Goal: Navigation & Orientation: Understand site structure

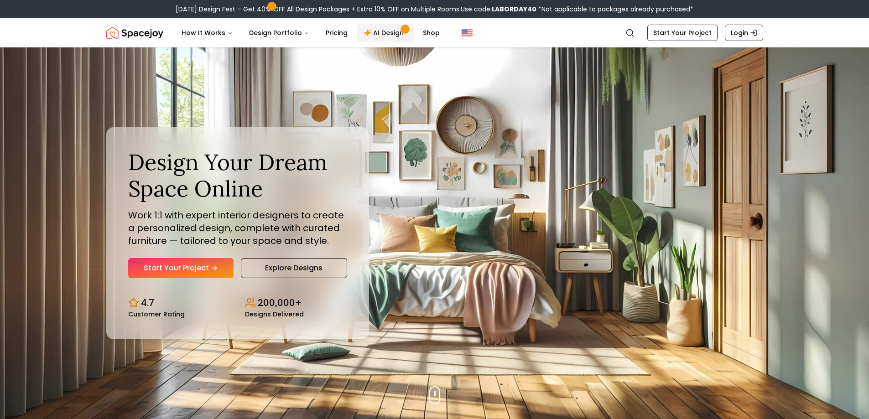
click at [382, 30] on link "AI Design" at bounding box center [385, 33] width 57 height 18
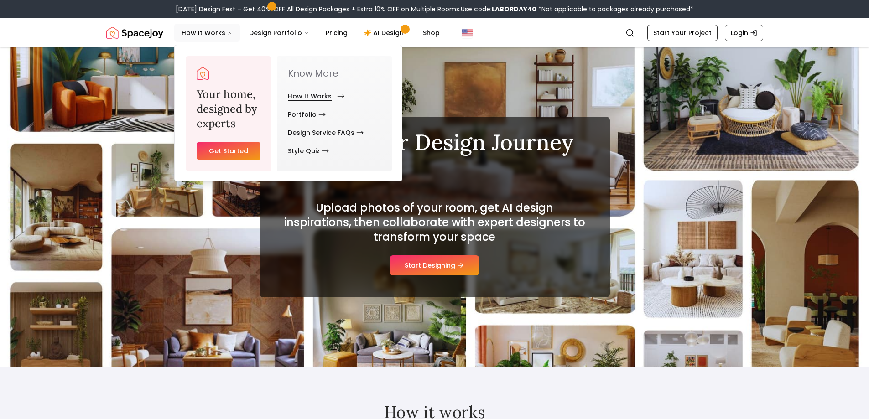
click at [316, 99] on link "How It Works" at bounding box center [314, 96] width 53 height 18
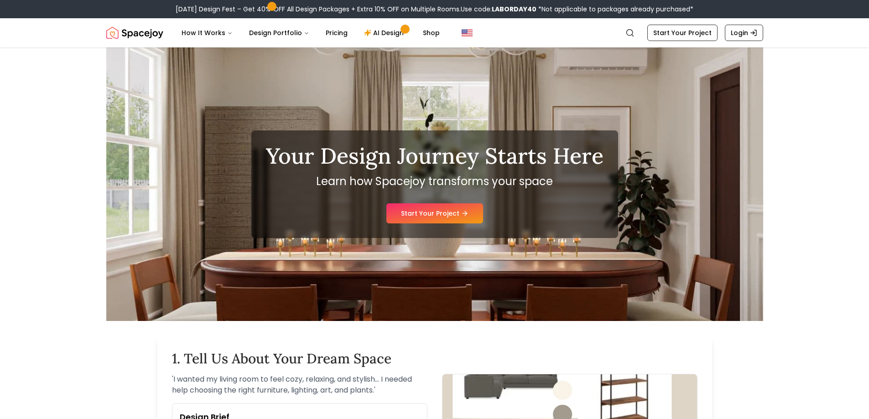
click at [157, 35] on img "Spacejoy" at bounding box center [134, 33] width 57 height 18
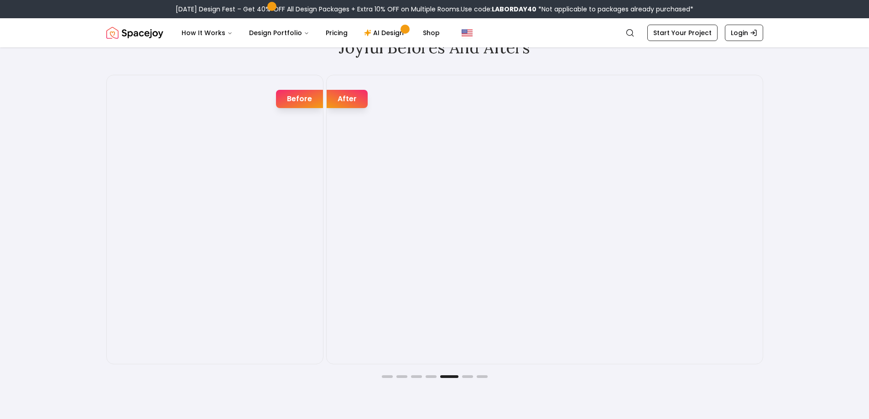
scroll to position [1415, 0]
